Goal: Task Accomplishment & Management: Manage account settings

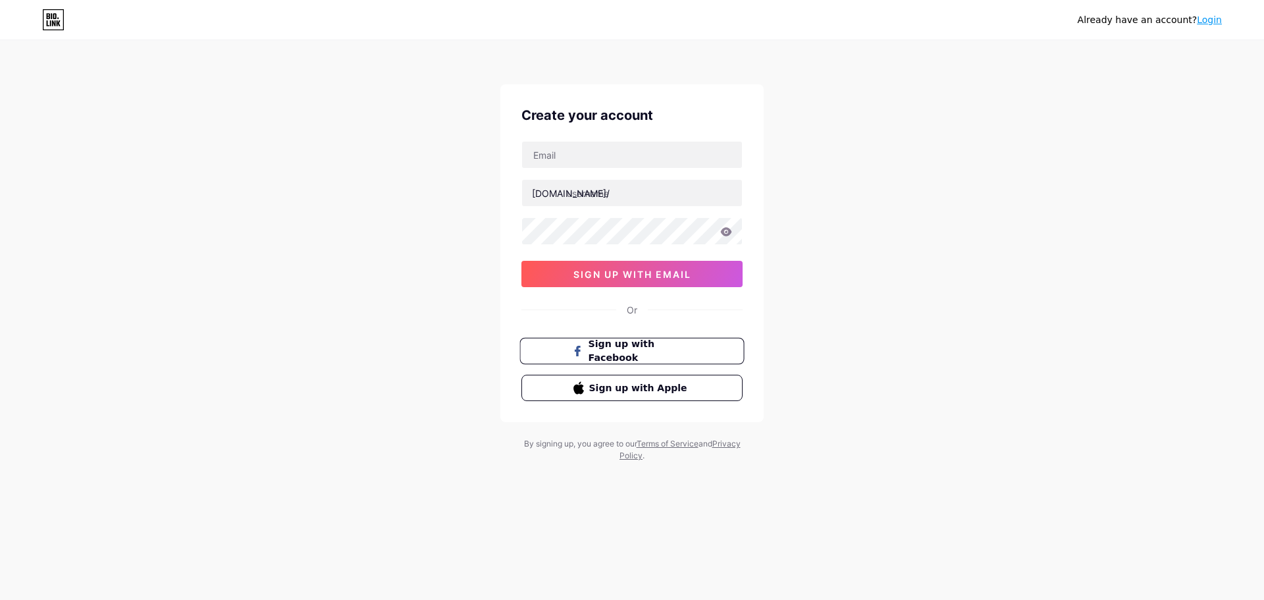
click at [683, 356] on span "Sign up with Facebook" at bounding box center [639, 351] width 103 height 28
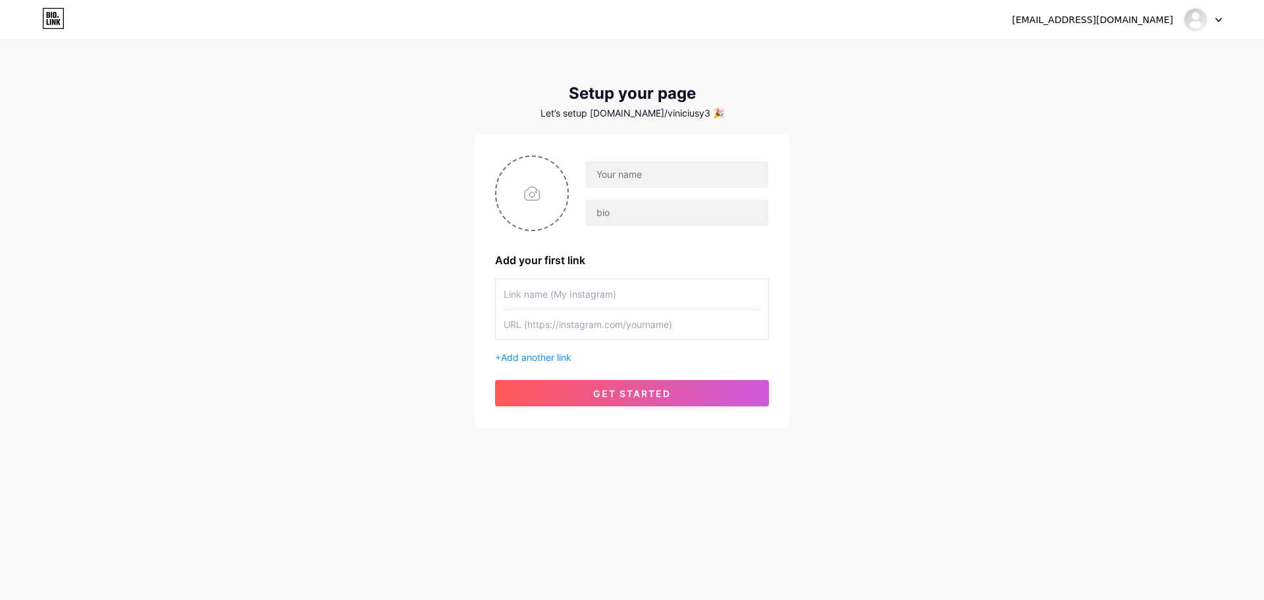
click at [1164, 22] on div "[EMAIL_ADDRESS][DOMAIN_NAME]" at bounding box center [1092, 20] width 161 height 14
click at [1218, 21] on icon at bounding box center [1218, 20] width 7 height 5
click at [1093, 91] on li "Logout" at bounding box center [1139, 90] width 163 height 36
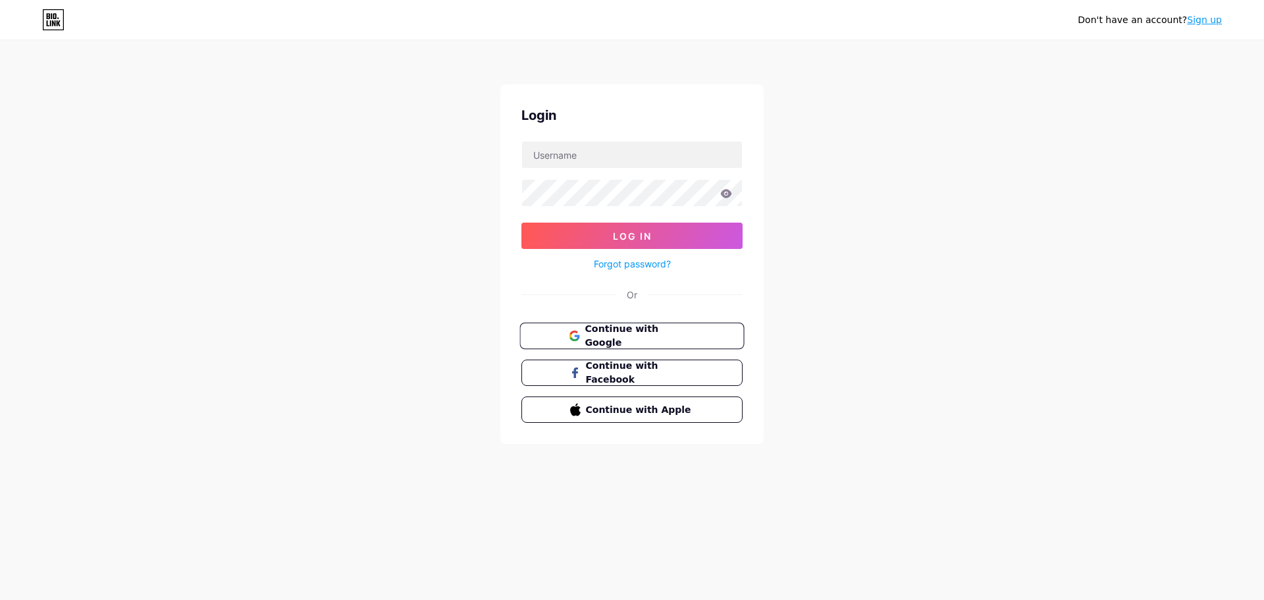
click at [667, 328] on span "Continue with Google" at bounding box center [639, 336] width 110 height 28
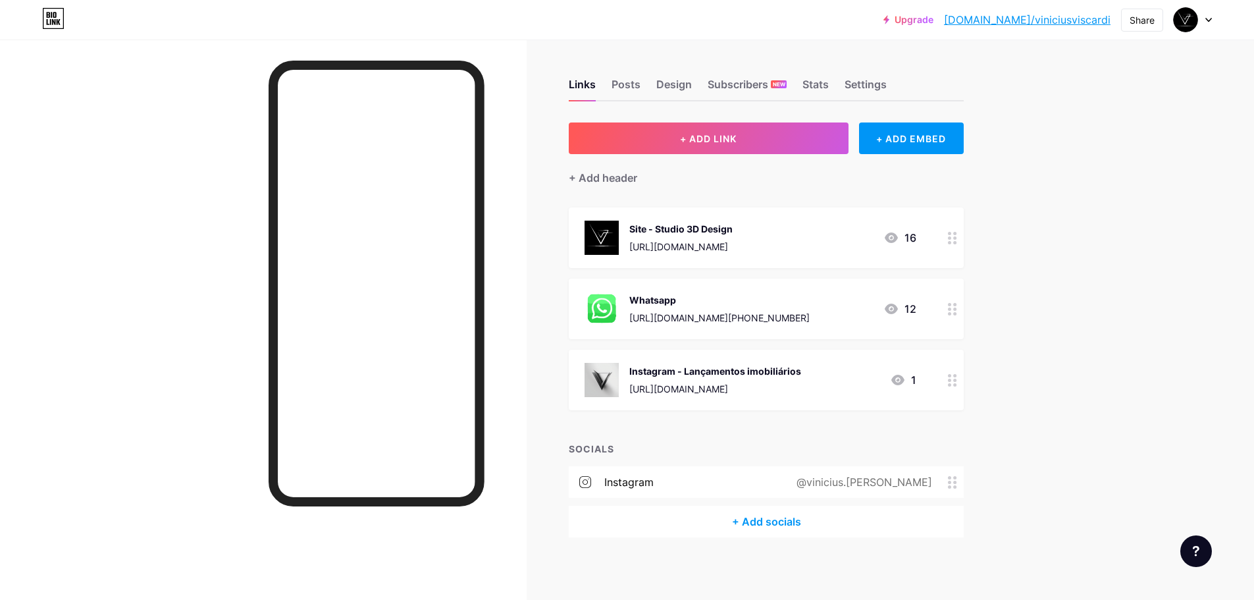
click at [952, 239] on icon at bounding box center [952, 238] width 9 height 13
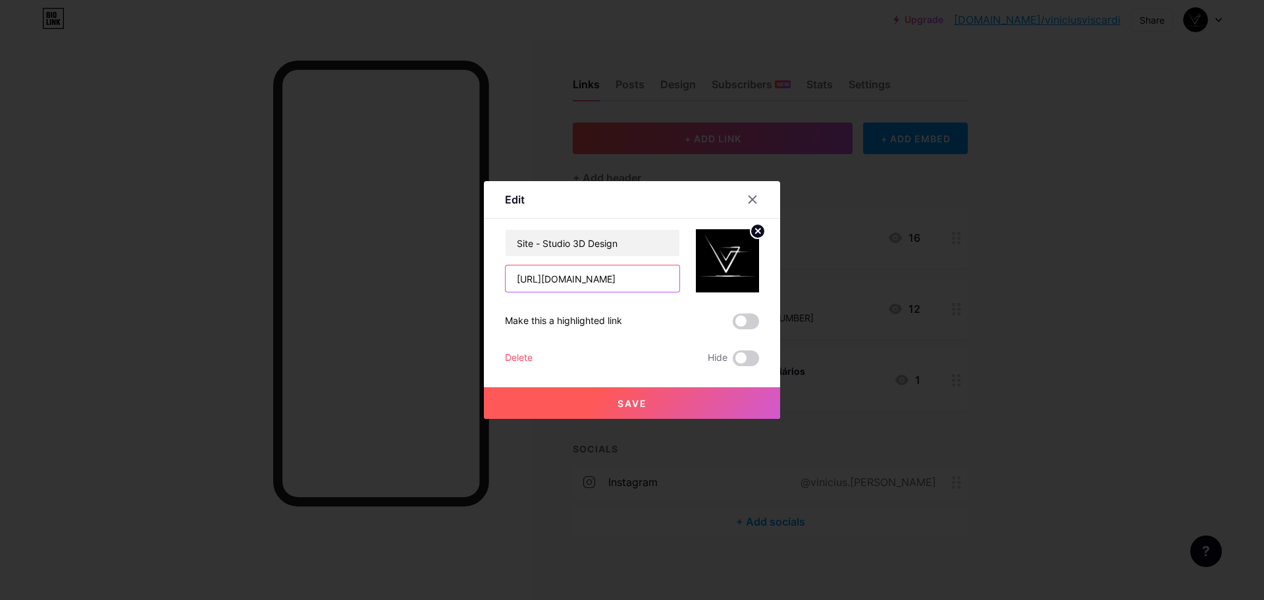
click at [622, 280] on input "[URL][DOMAIN_NAME]" at bounding box center [592, 278] width 174 height 26
paste input "text"
type input "[URL][DOMAIN_NAME]"
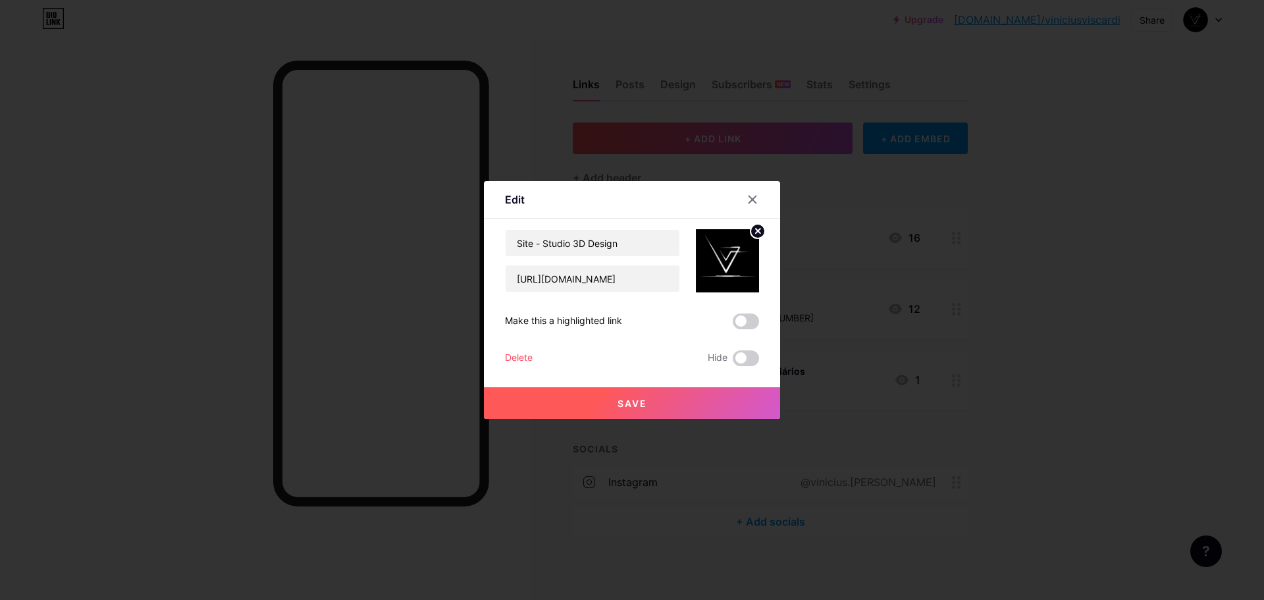
click at [640, 407] on button "Save" at bounding box center [632, 403] width 296 height 32
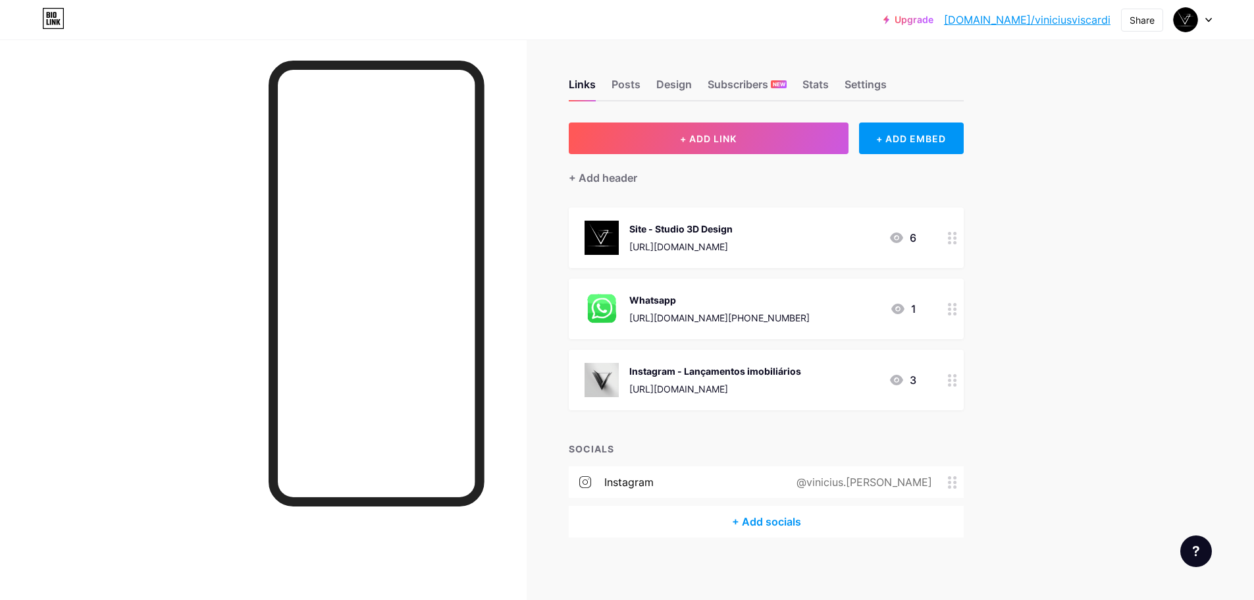
scroll to position [3, 0]
